Goal: Feedback & Contribution: Leave review/rating

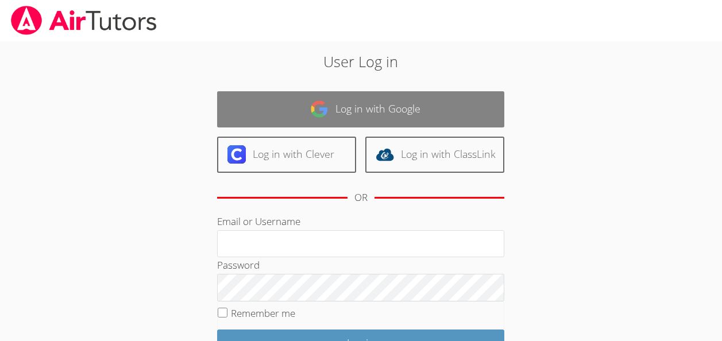
click at [249, 107] on link "Log in with Google" at bounding box center [360, 109] width 287 height 36
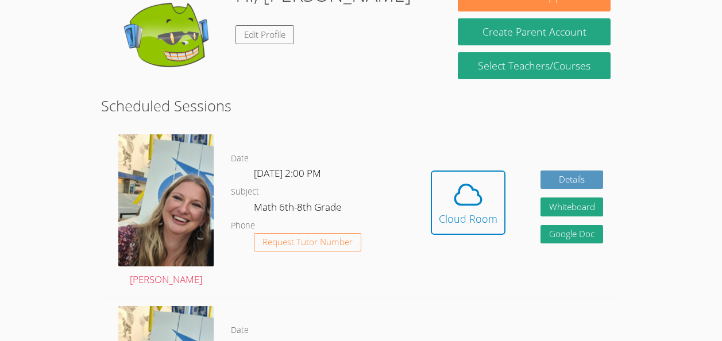
scroll to position [207, 0]
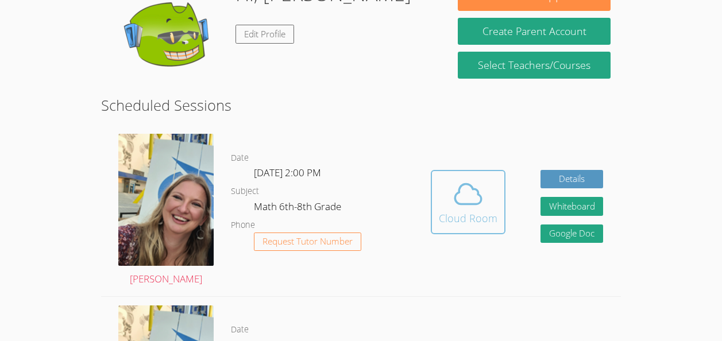
click at [479, 188] on icon at bounding box center [468, 194] width 32 height 32
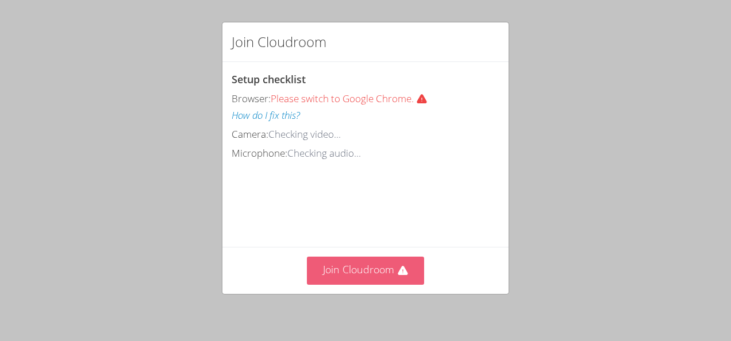
click at [400, 267] on icon at bounding box center [402, 271] width 11 height 11
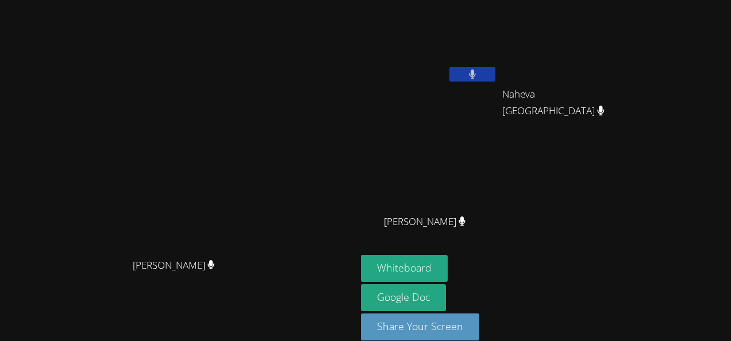
click at [495, 80] on button at bounding box center [472, 74] width 46 height 14
click at [495, 69] on button at bounding box center [472, 74] width 46 height 14
click at [495, 79] on button at bounding box center [472, 74] width 46 height 14
click at [498, 66] on video at bounding box center [429, 43] width 137 height 77
click at [495, 76] on button at bounding box center [472, 74] width 46 height 14
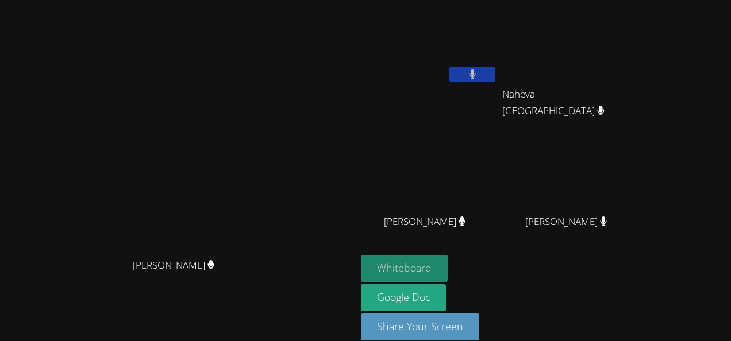
click at [448, 265] on button "Whiteboard" at bounding box center [404, 268] width 87 height 27
click at [495, 70] on button at bounding box center [472, 74] width 46 height 14
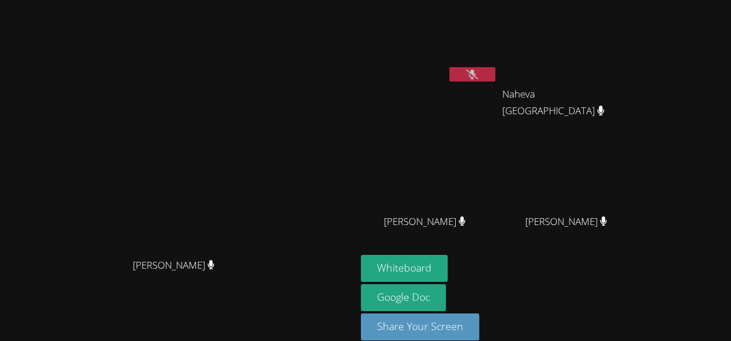
click at [478, 70] on icon at bounding box center [472, 75] width 12 height 10
click at [476, 76] on icon at bounding box center [472, 75] width 7 height 10
click at [352, 323] on div "Sarah Skonicki Sarah Skonicki" at bounding box center [178, 179] width 347 height 348
click at [495, 80] on button at bounding box center [472, 74] width 46 height 14
click at [478, 78] on icon at bounding box center [472, 75] width 12 height 10
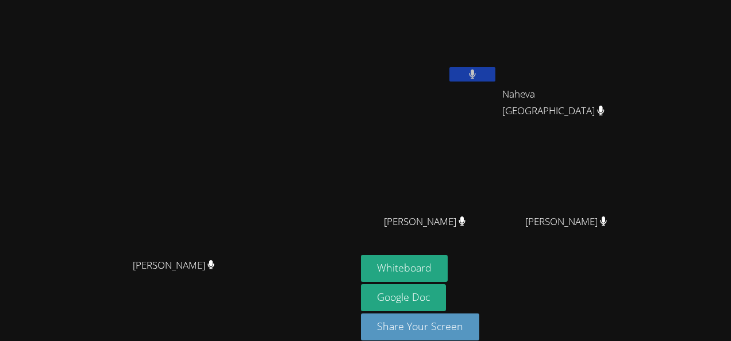
click at [495, 79] on button at bounding box center [472, 74] width 46 height 14
click at [36, 265] on div "Sarah Skonicki" at bounding box center [178, 276] width 347 height 46
click at [196, 274] on span "Sarah Skonicki" at bounding box center [174, 265] width 82 height 17
click at [495, 69] on button at bounding box center [472, 74] width 46 height 14
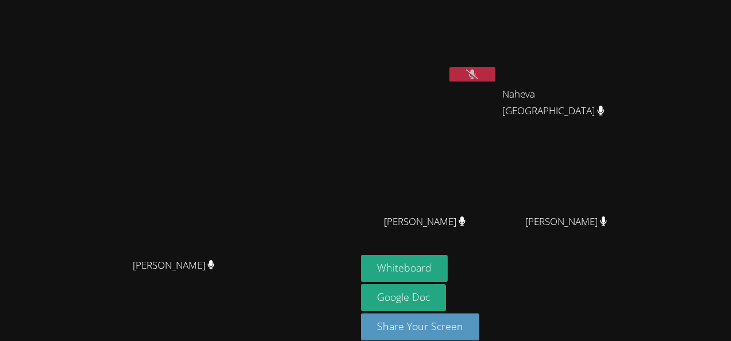
drag, startPoint x: 555, startPoint y: 69, endPoint x: 471, endPoint y: 144, distance: 113.2
click at [471, 144] on video at bounding box center [429, 170] width 137 height 77
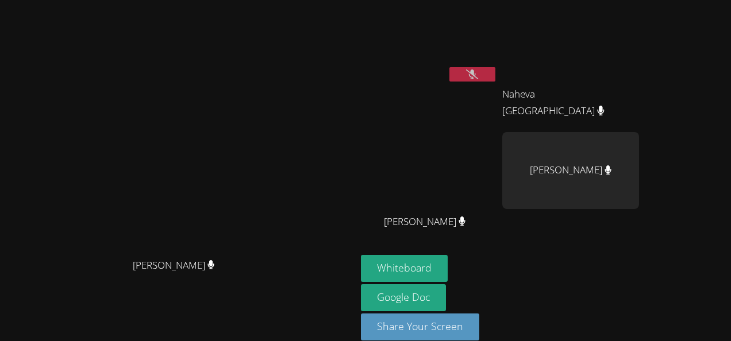
click at [255, 192] on video at bounding box center [178, 154] width 172 height 195
click at [495, 75] on button at bounding box center [472, 74] width 46 height 14
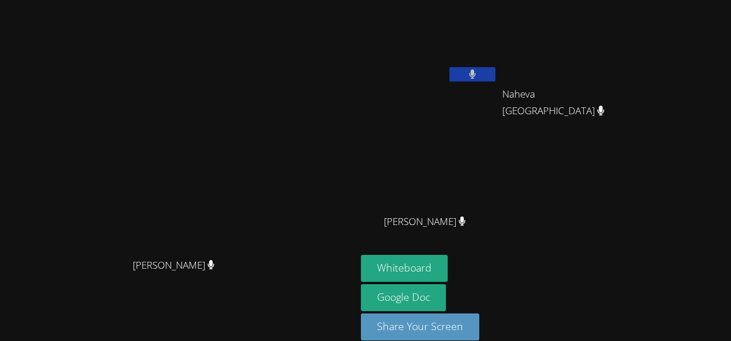
click at [237, 253] on video at bounding box center [178, 154] width 172 height 195
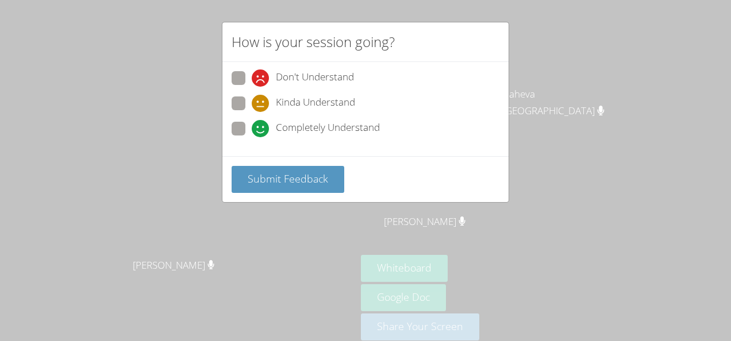
click at [244, 120] on div "Don't Understand Kinda Understand Completely Understand" at bounding box center [366, 106] width 268 height 71
click at [226, 125] on div "Don't Understand Kinda Understand Completely Understand" at bounding box center [365, 109] width 286 height 94
click at [252, 137] on span at bounding box center [252, 137] width 0 height 0
click at [252, 128] on input "Completely Understand" at bounding box center [257, 127] width 10 height 10
radio input "true"
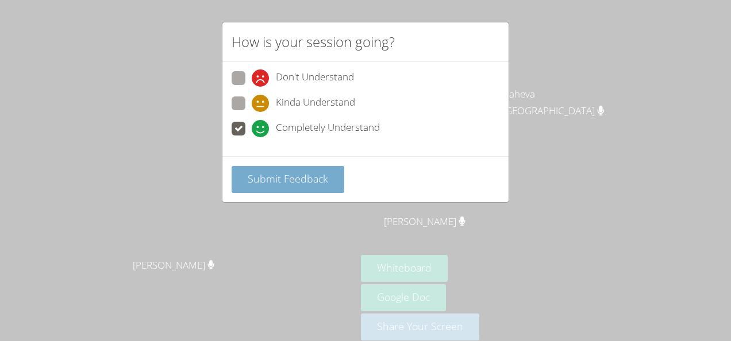
click at [280, 181] on span "Submit Feedback" at bounding box center [288, 179] width 80 height 14
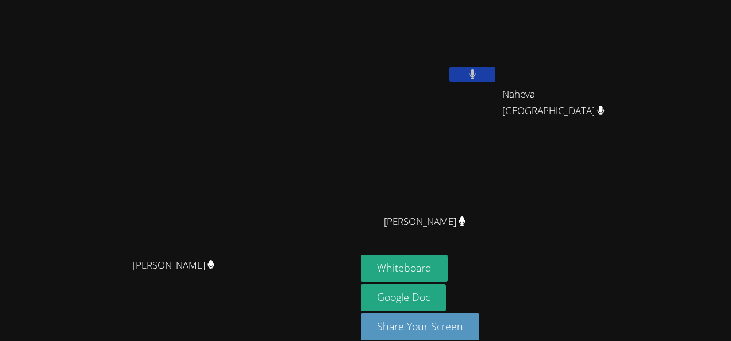
click at [495, 68] on button at bounding box center [472, 74] width 46 height 14
click at [478, 70] on icon at bounding box center [472, 75] width 12 height 10
click at [495, 76] on button at bounding box center [472, 74] width 46 height 14
click at [478, 72] on icon at bounding box center [472, 75] width 12 height 10
click at [476, 71] on icon at bounding box center [472, 75] width 7 height 10
